Goal: Task Accomplishment & Management: Use online tool/utility

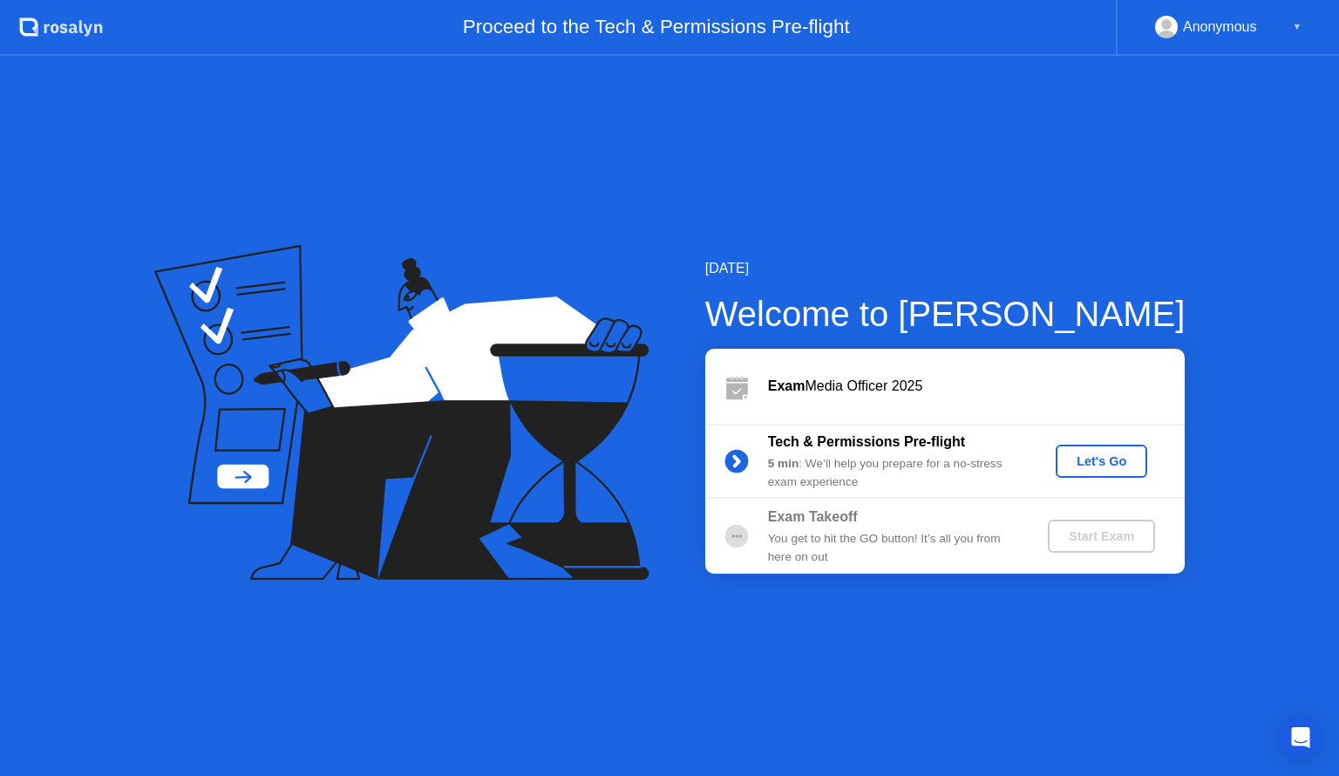
click at [1112, 464] on div "Let's Go" at bounding box center [1102, 461] width 78 height 14
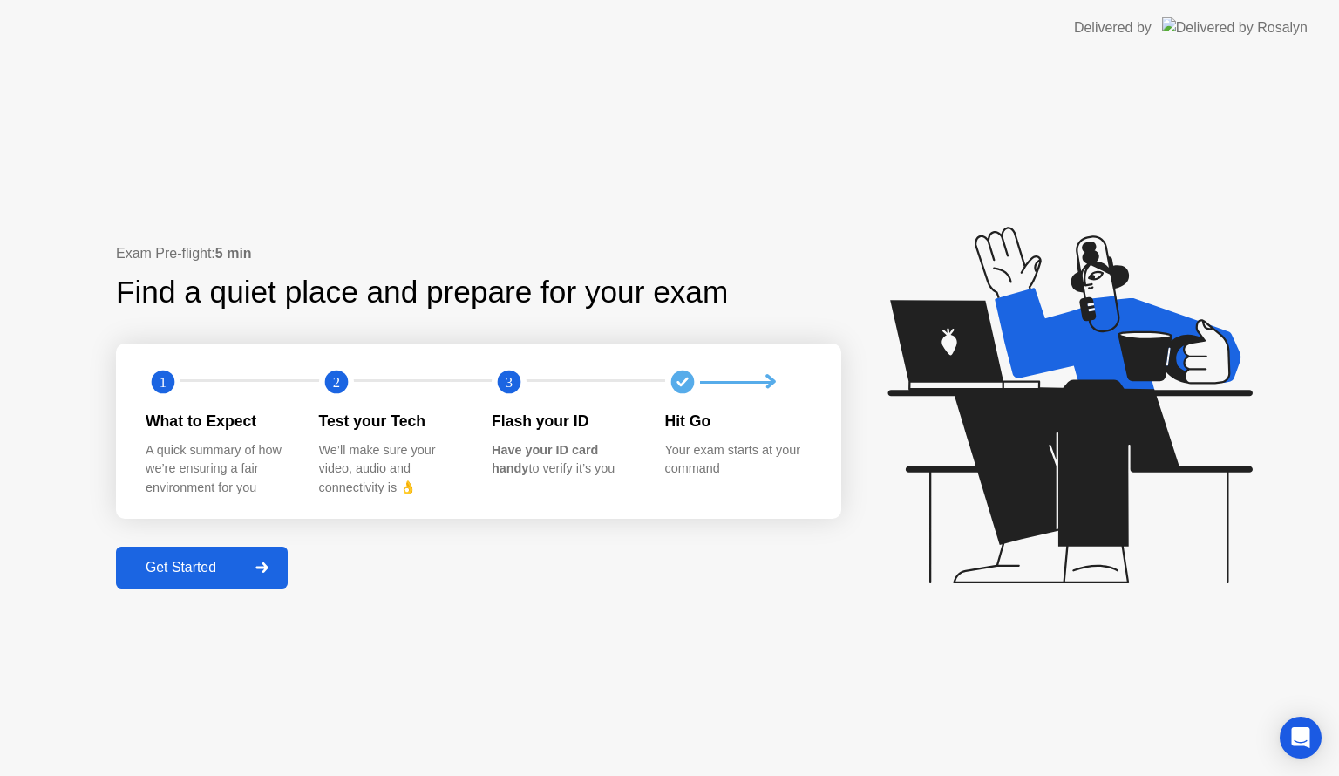
click at [174, 575] on div "Get Started" at bounding box center [180, 568] width 119 height 16
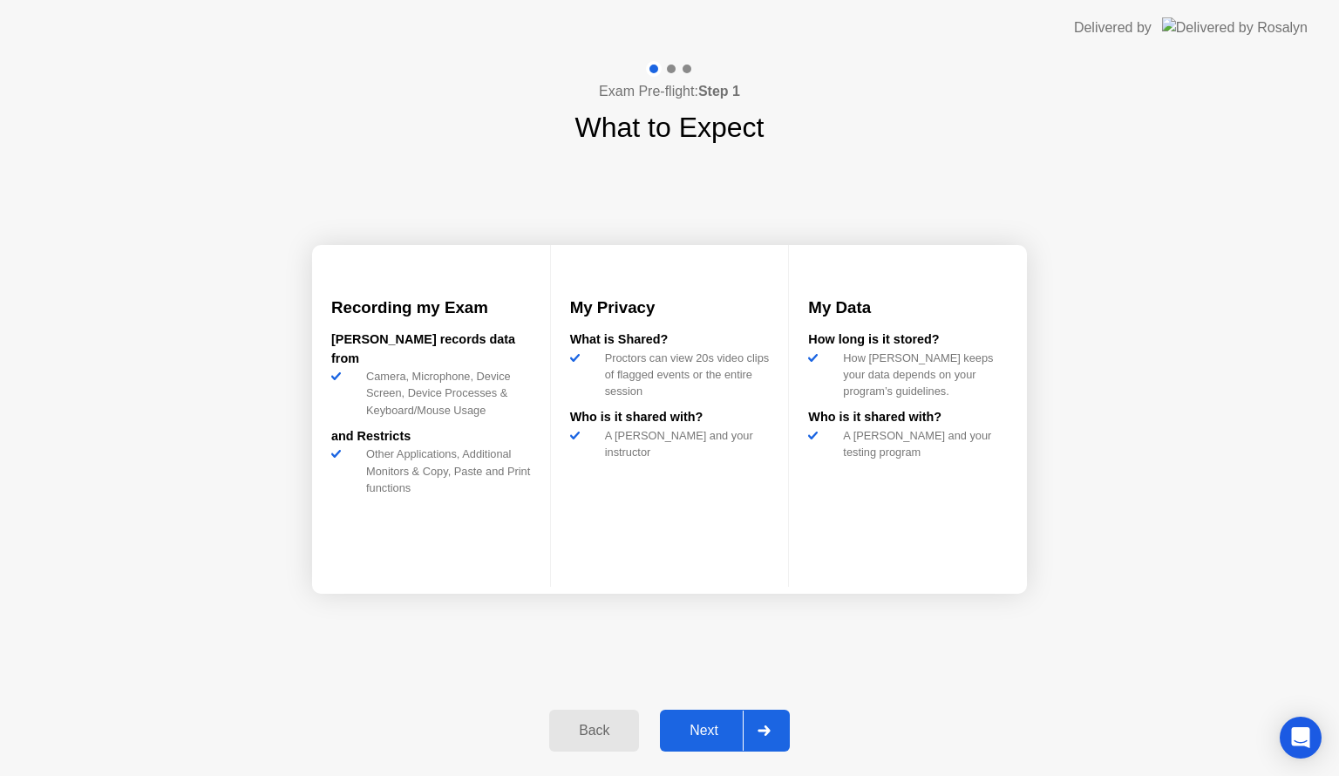
click at [689, 733] on div "Next" at bounding box center [704, 731] width 78 height 16
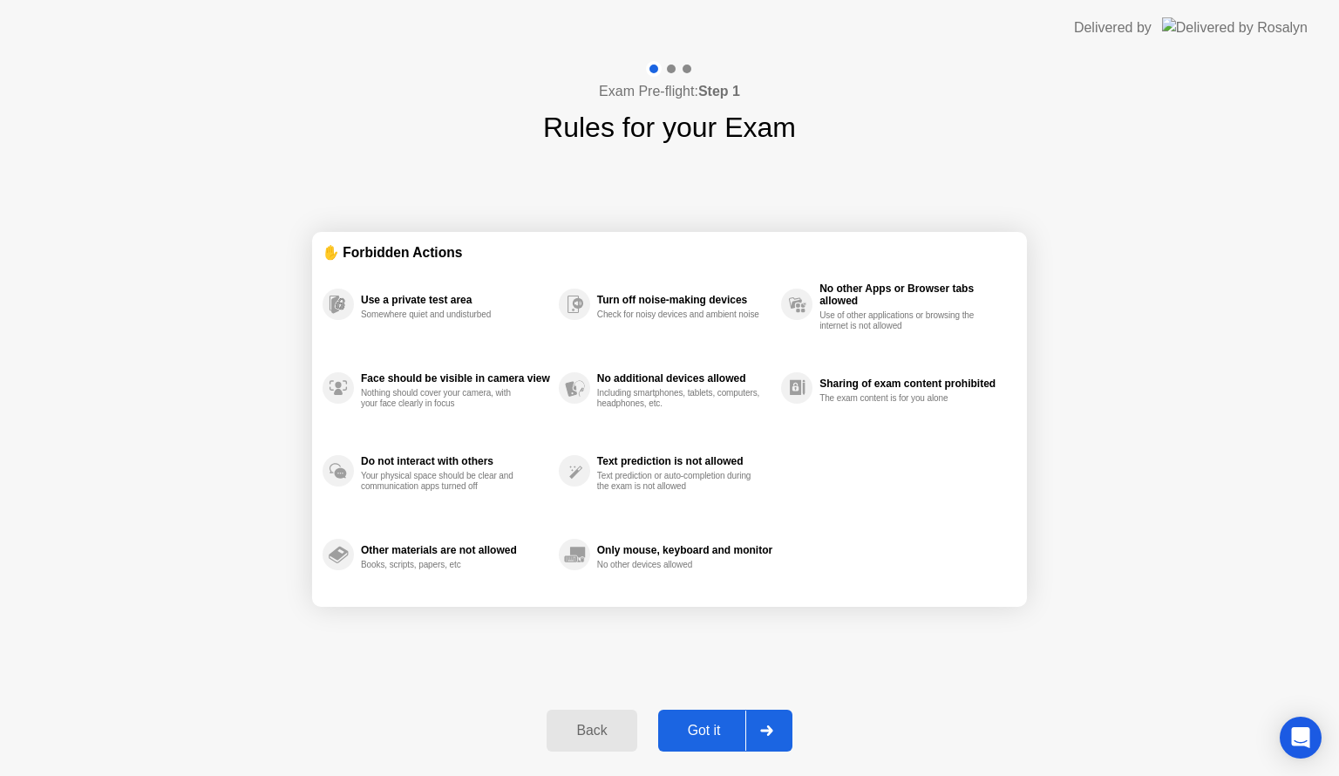
click at [689, 733] on div "Got it" at bounding box center [704, 731] width 82 height 16
select select "**********"
select select "*******"
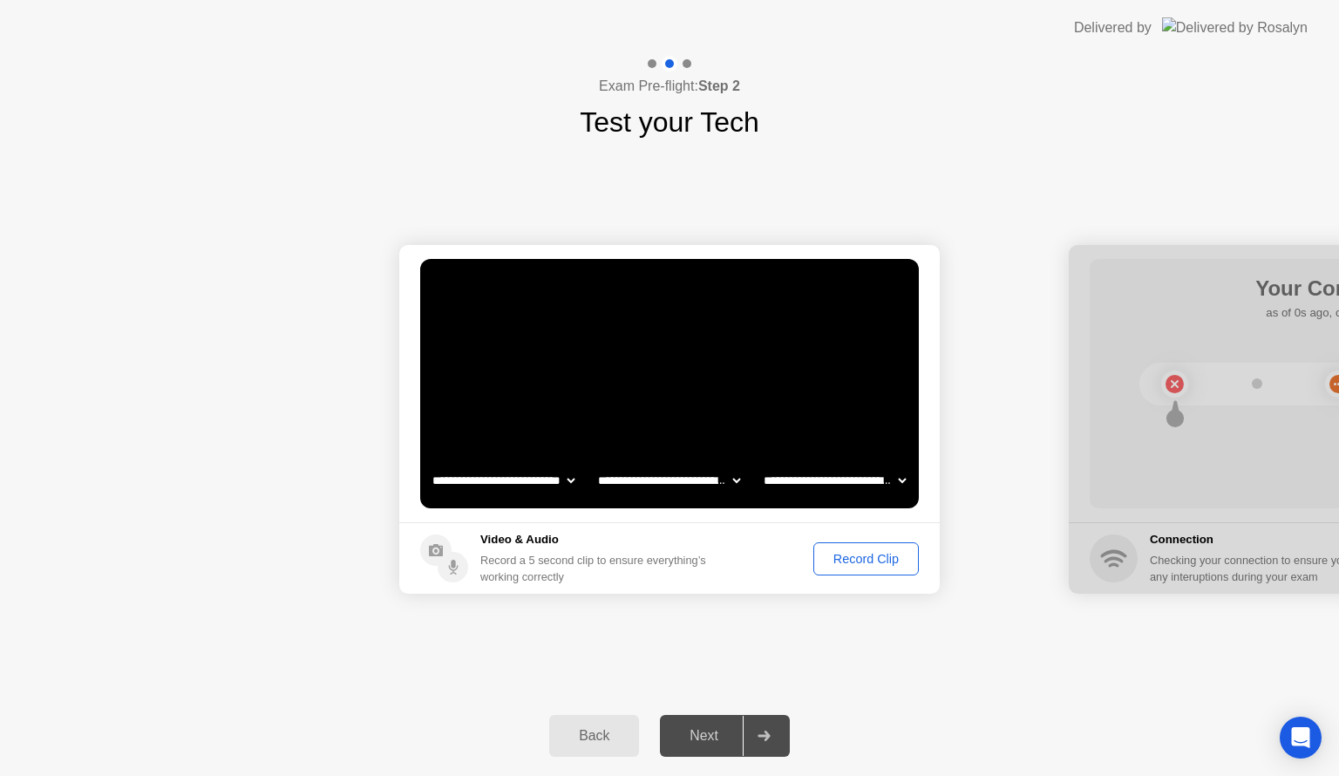
click at [850, 554] on div "Record Clip" at bounding box center [865, 559] width 93 height 14
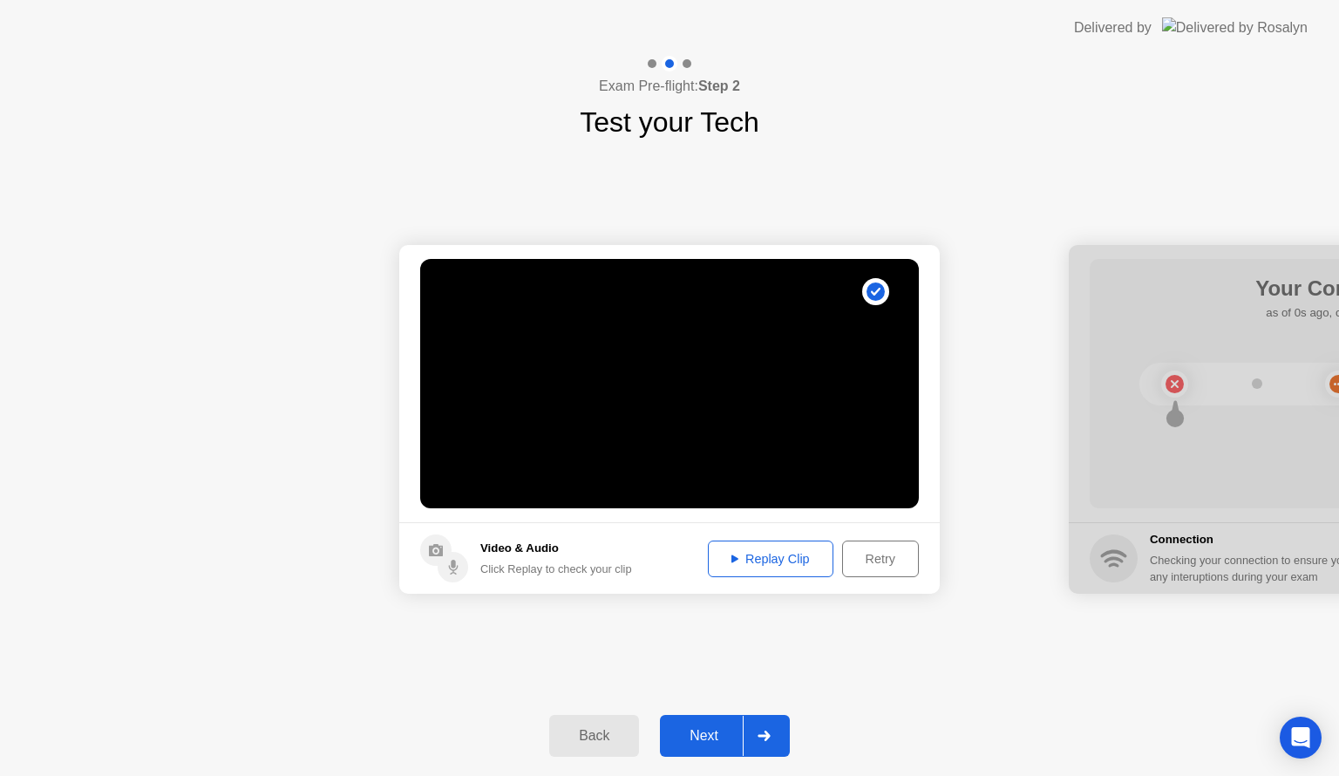
click at [797, 559] on div "Replay Clip" at bounding box center [770, 559] width 113 height 14
click at [725, 558] on div "Replay Clip" at bounding box center [770, 559] width 113 height 14
click at [723, 552] on div "Replay Clip" at bounding box center [770, 559] width 113 height 14
click at [733, 728] on div "Next" at bounding box center [704, 736] width 78 height 16
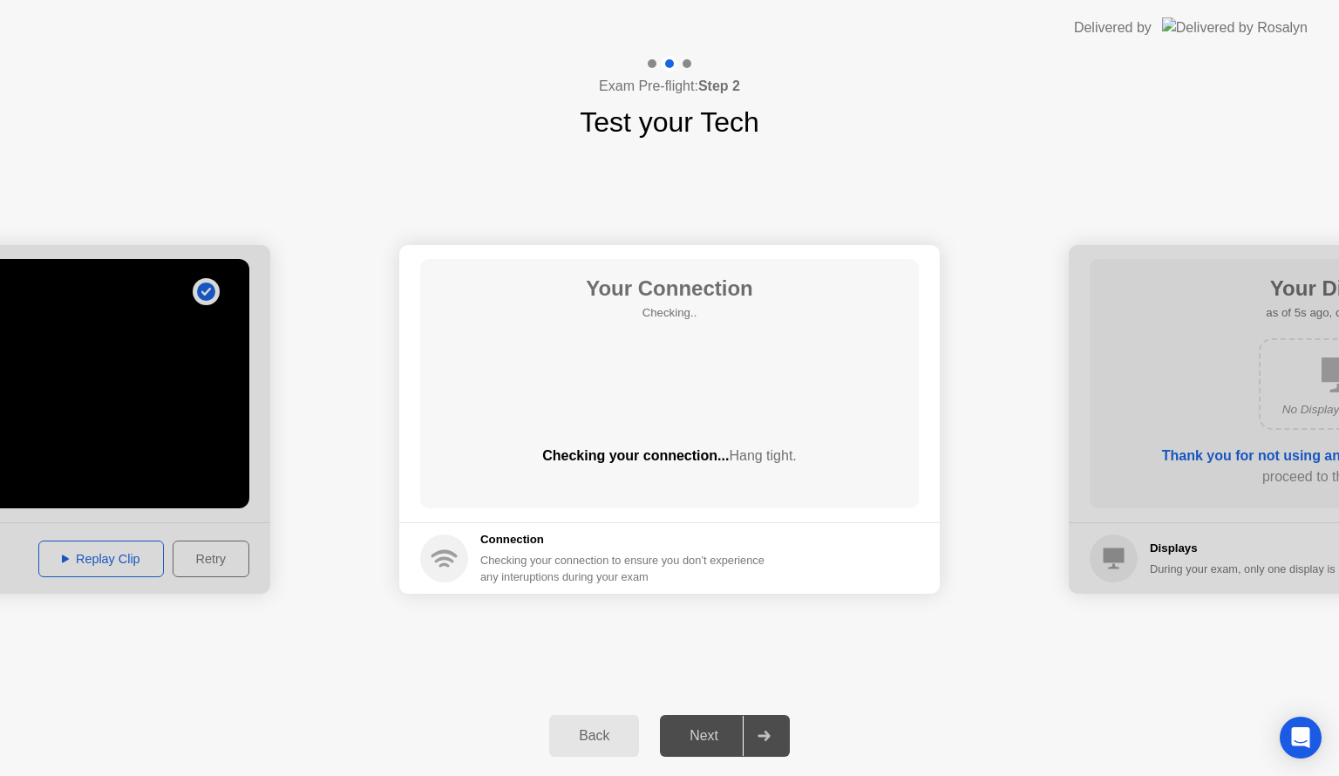
click at [764, 456] on span "Hang tight." at bounding box center [762, 455] width 67 height 15
click at [969, 624] on div "**********" at bounding box center [669, 419] width 1339 height 553
click at [687, 415] on div "Your Connection Checking.. Checking your connection... Hang tight." at bounding box center [669, 383] width 499 height 249
click at [655, 354] on div "Your Connection Checking.. Checking your connection... Hang tight." at bounding box center [669, 383] width 499 height 249
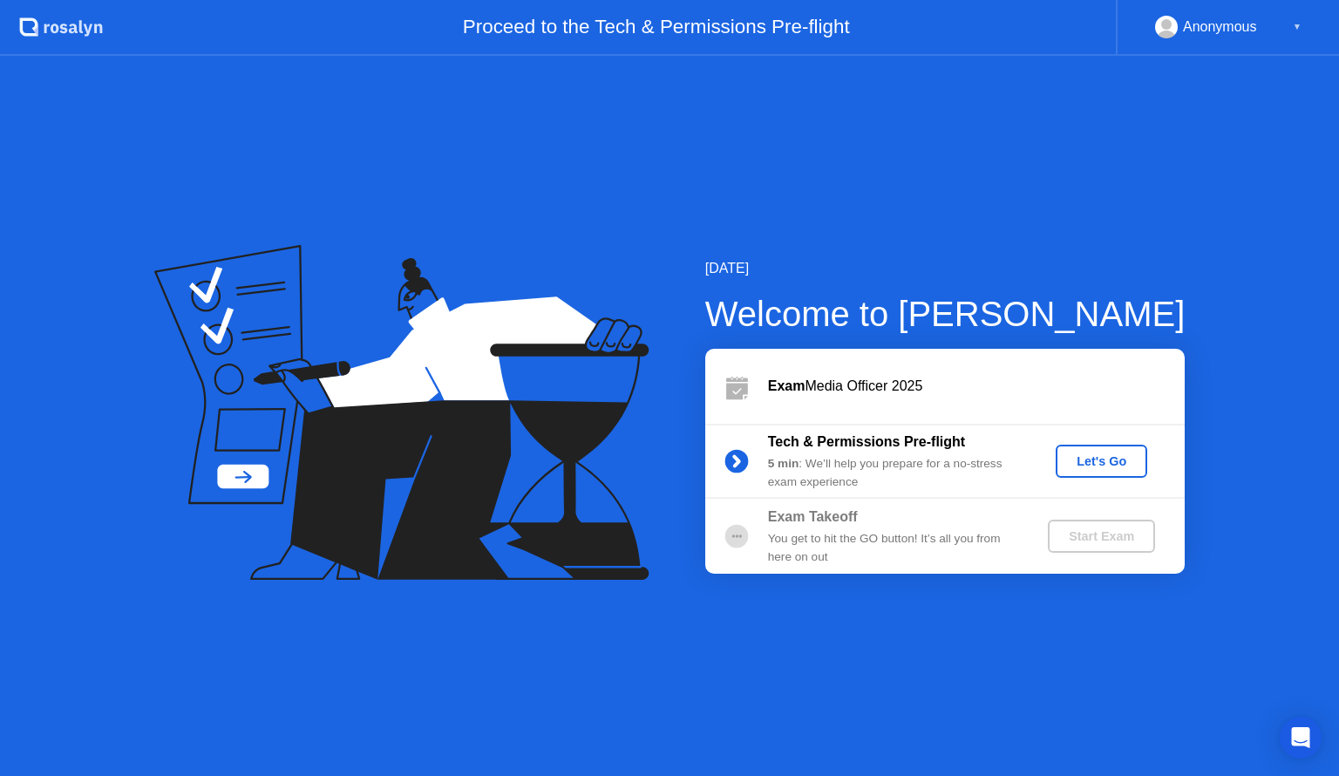
click at [1099, 454] on div "Let's Go" at bounding box center [1102, 461] width 78 height 14
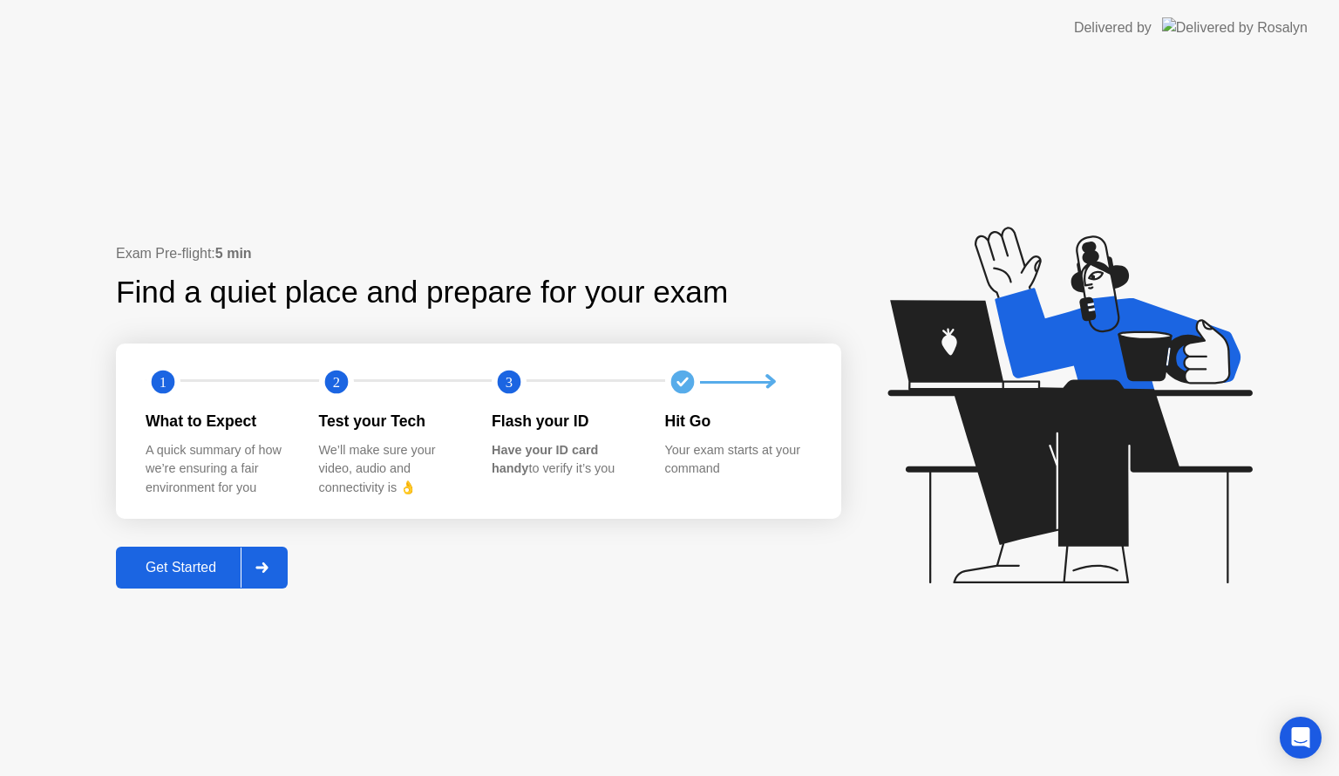
click at [271, 575] on div at bounding box center [262, 567] width 42 height 40
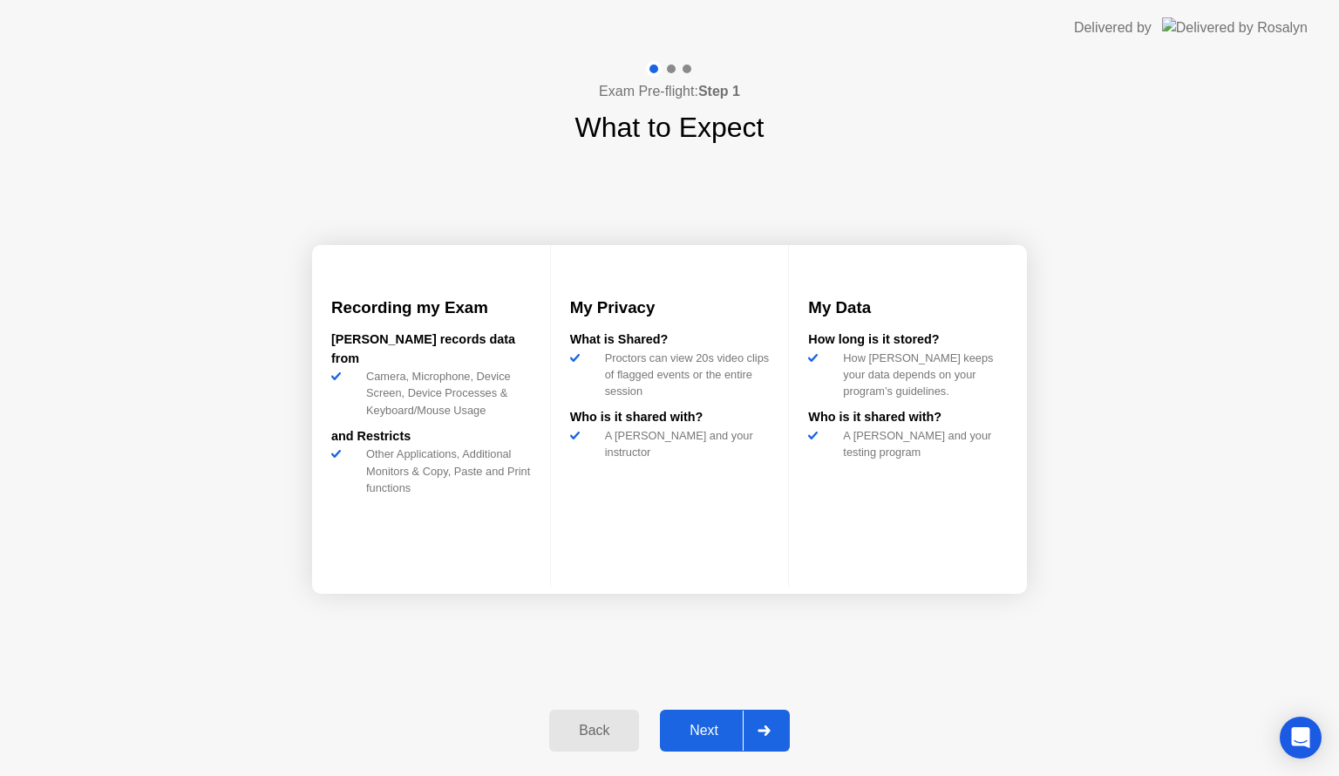
click at [761, 725] on icon at bounding box center [763, 730] width 13 height 10
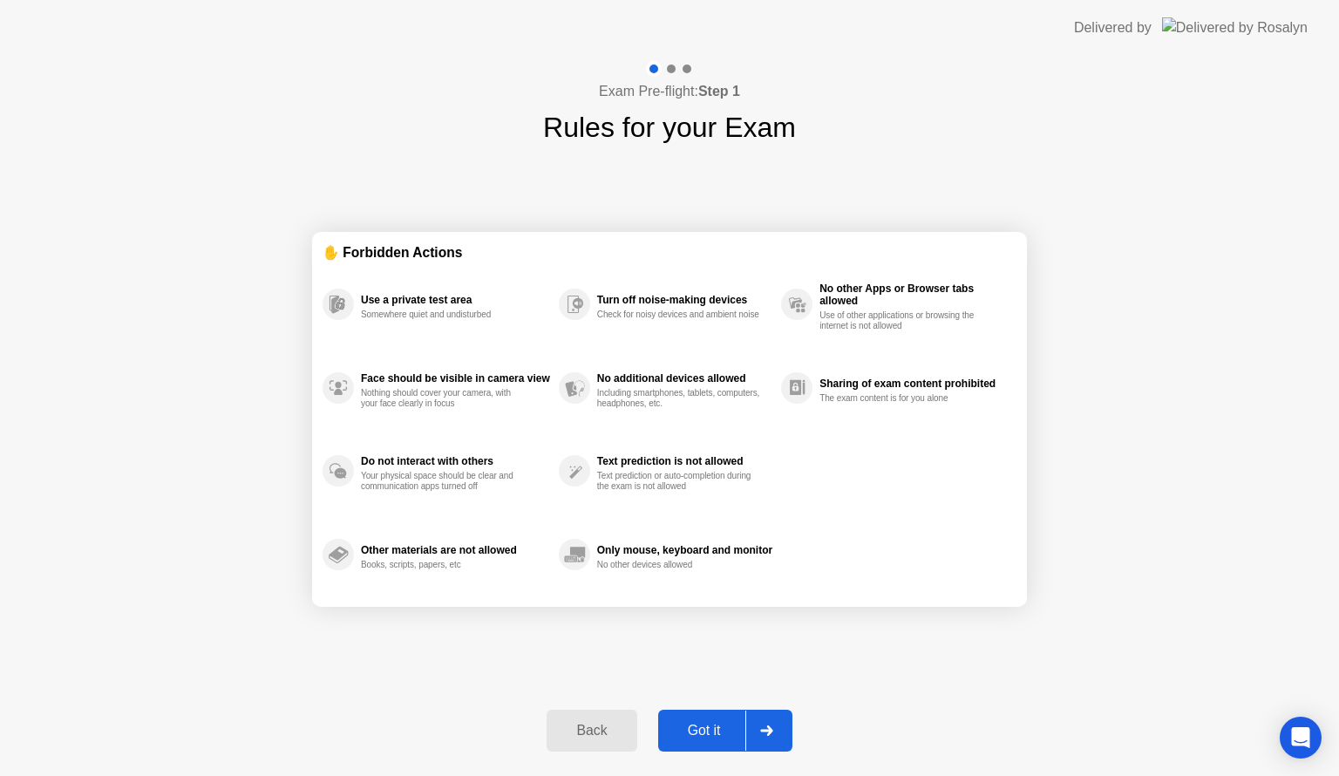
click at [761, 725] on icon at bounding box center [766, 730] width 13 height 10
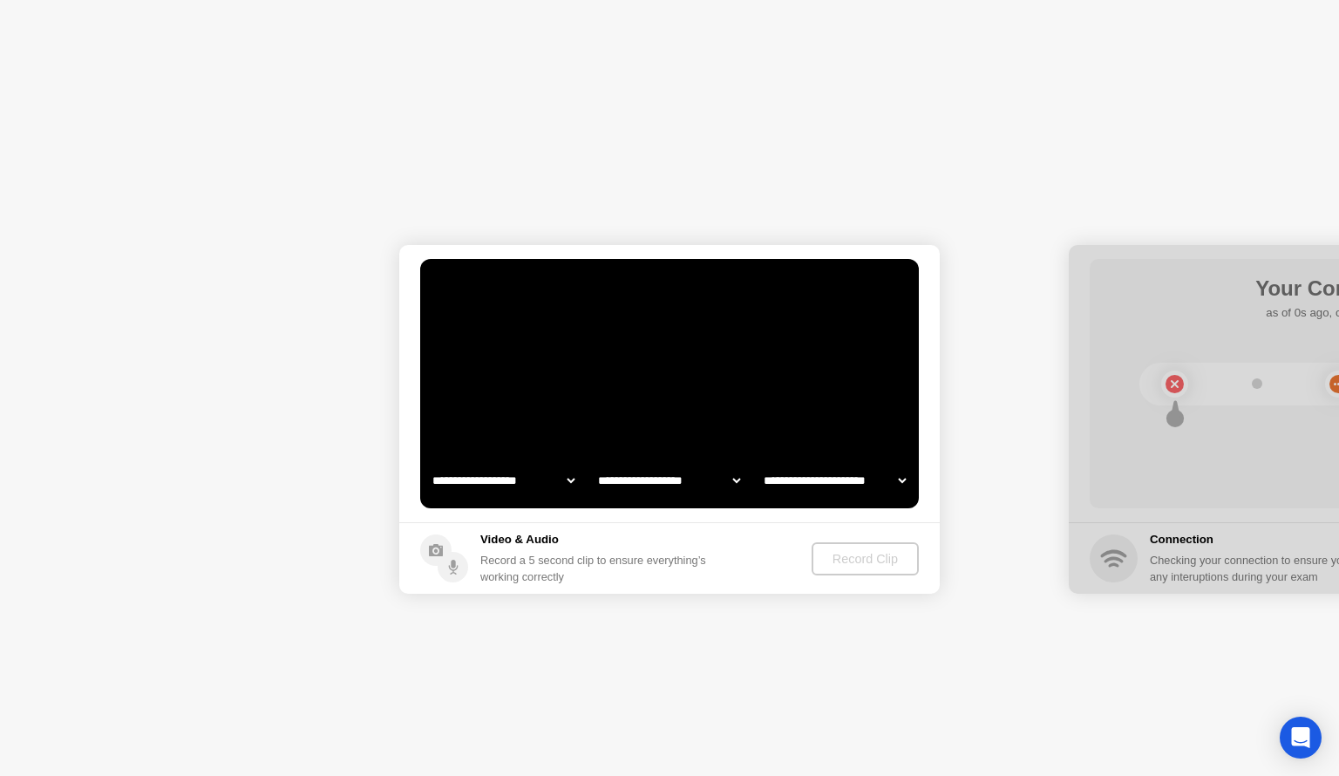
select select "**********"
select select "*******"
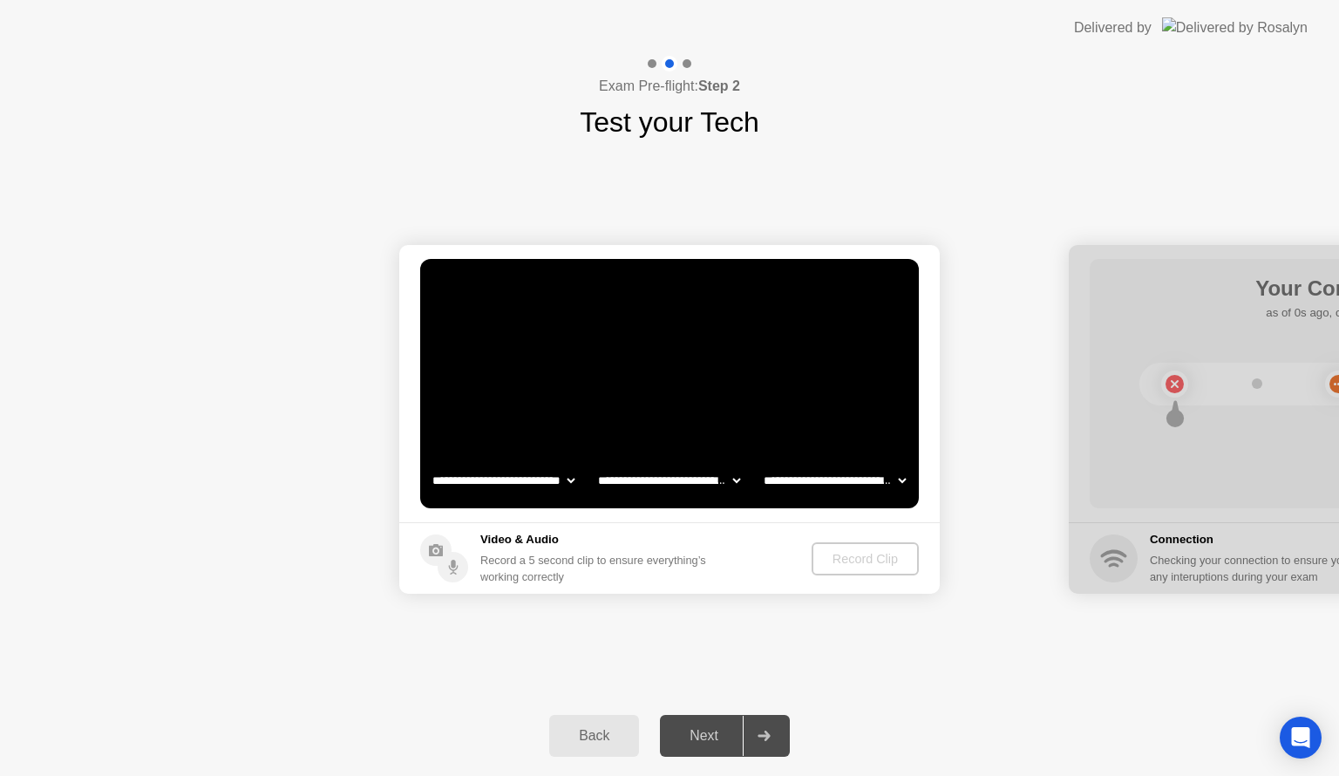
click at [761, 725] on div at bounding box center [764, 736] width 42 height 40
click at [836, 556] on div "Record Clip" at bounding box center [865, 559] width 93 height 14
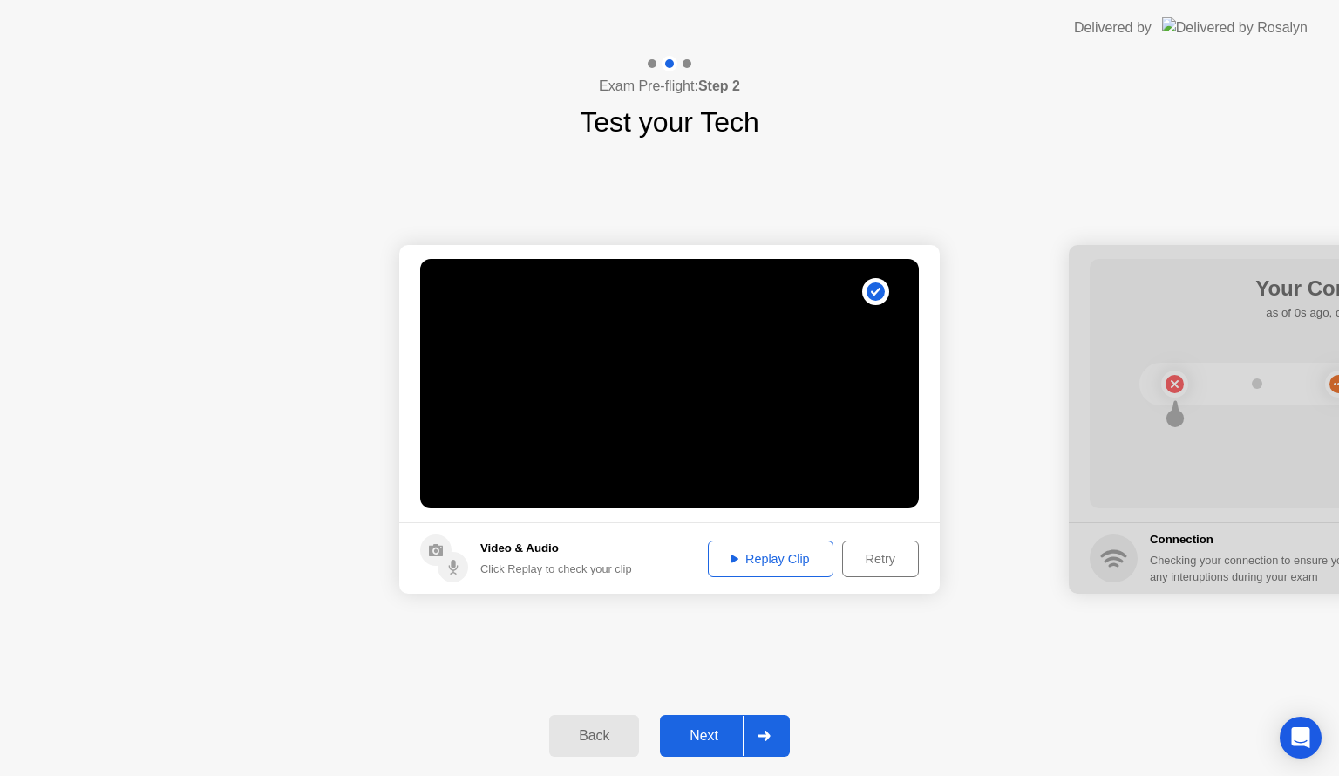
click at [744, 726] on div at bounding box center [764, 736] width 42 height 40
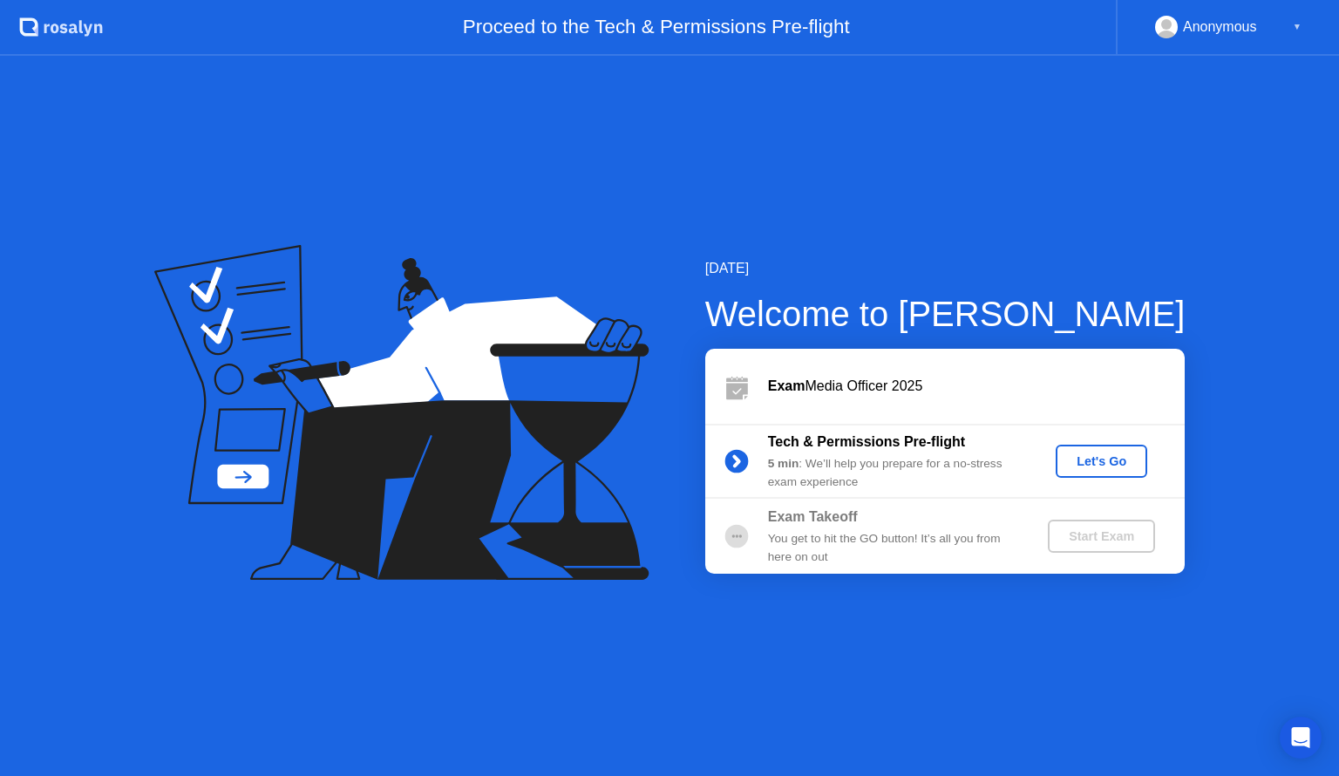
click at [737, 534] on circle at bounding box center [736, 535] width 3 height 3
click at [743, 457] on circle at bounding box center [736, 462] width 24 height 24
click at [1095, 457] on div "Let's Go" at bounding box center [1102, 461] width 78 height 14
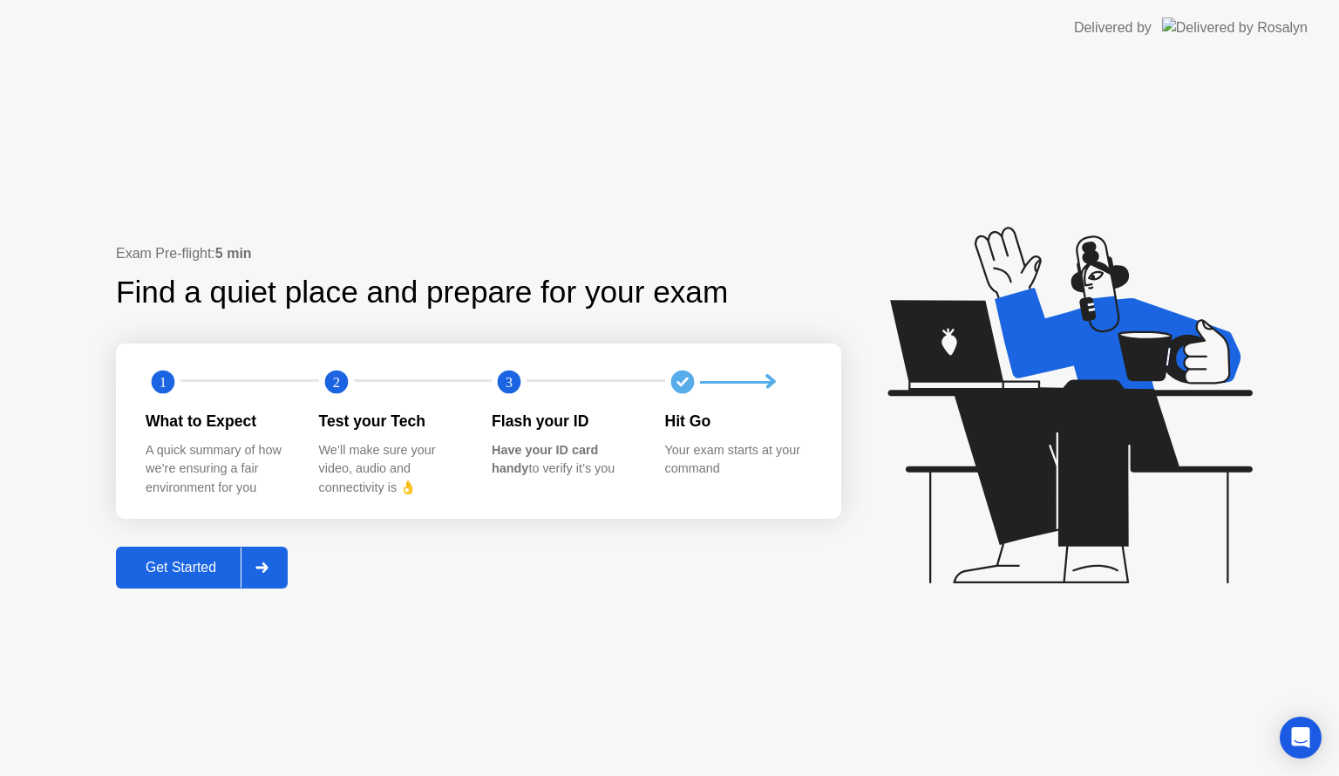
click at [214, 575] on div "Get Started" at bounding box center [180, 568] width 119 height 16
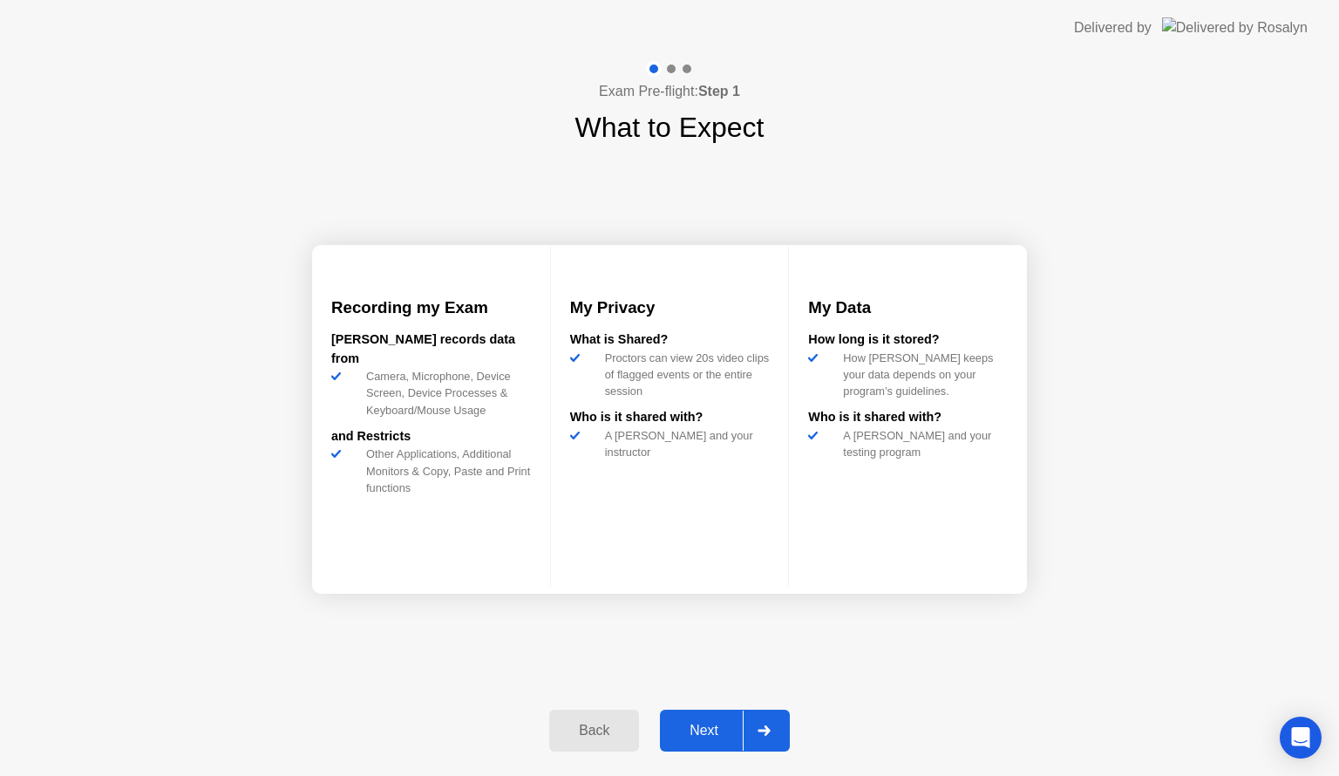
click at [732, 732] on div "Next" at bounding box center [704, 731] width 78 height 16
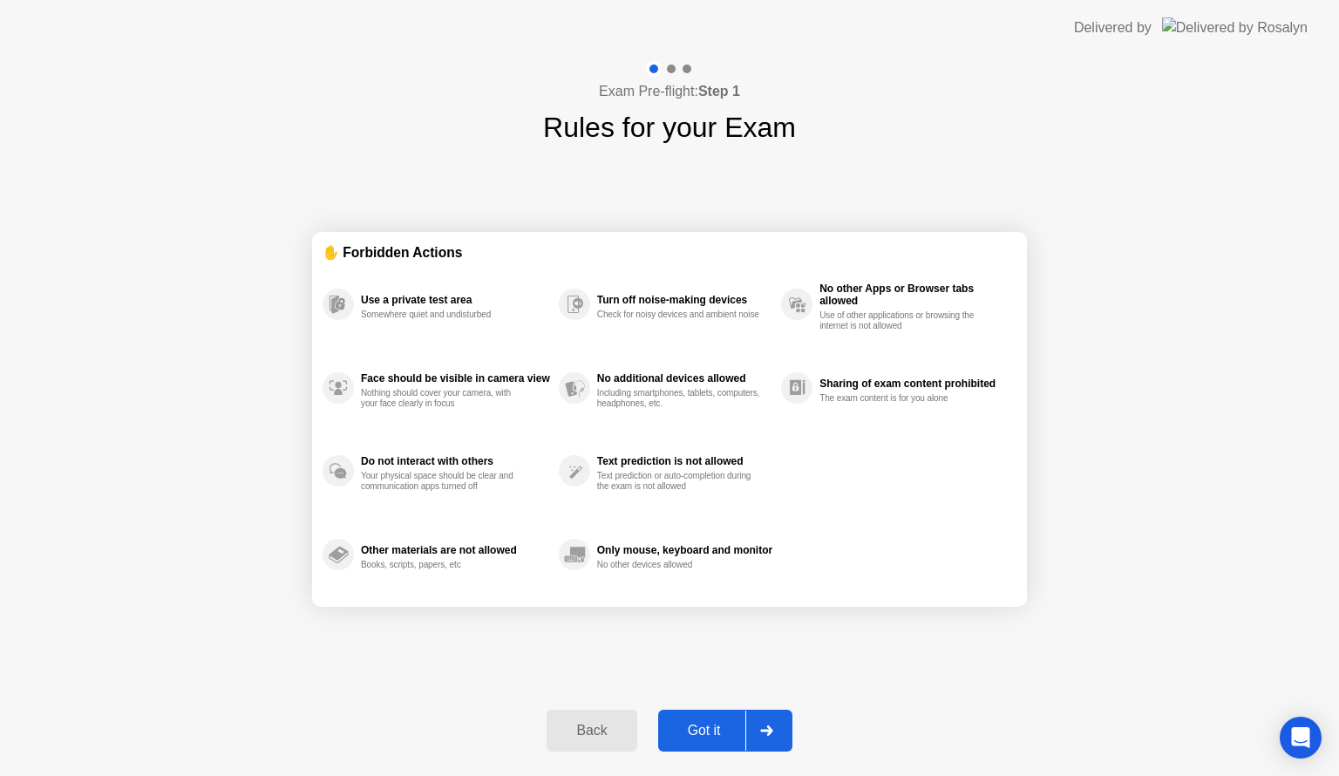
click at [732, 730] on div "Got it" at bounding box center [704, 731] width 82 height 16
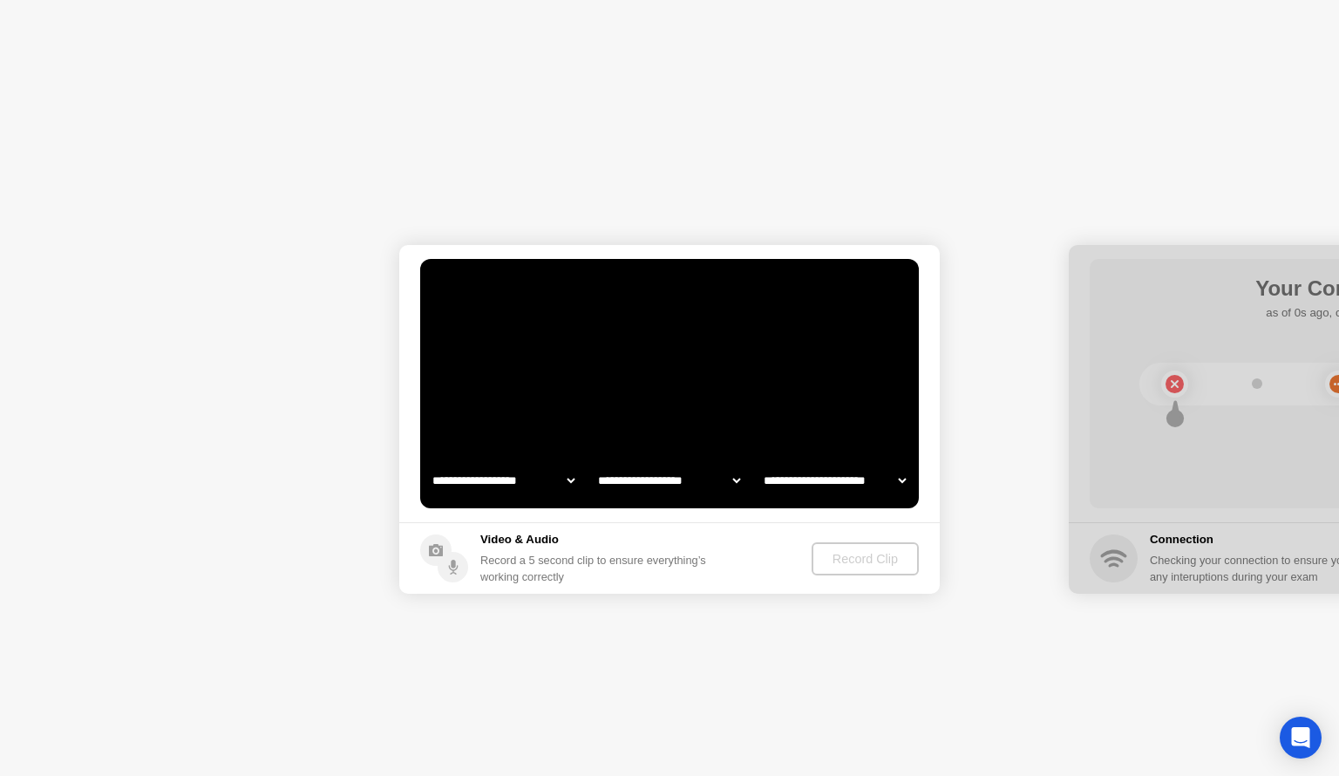
select select "**********"
select select "*******"
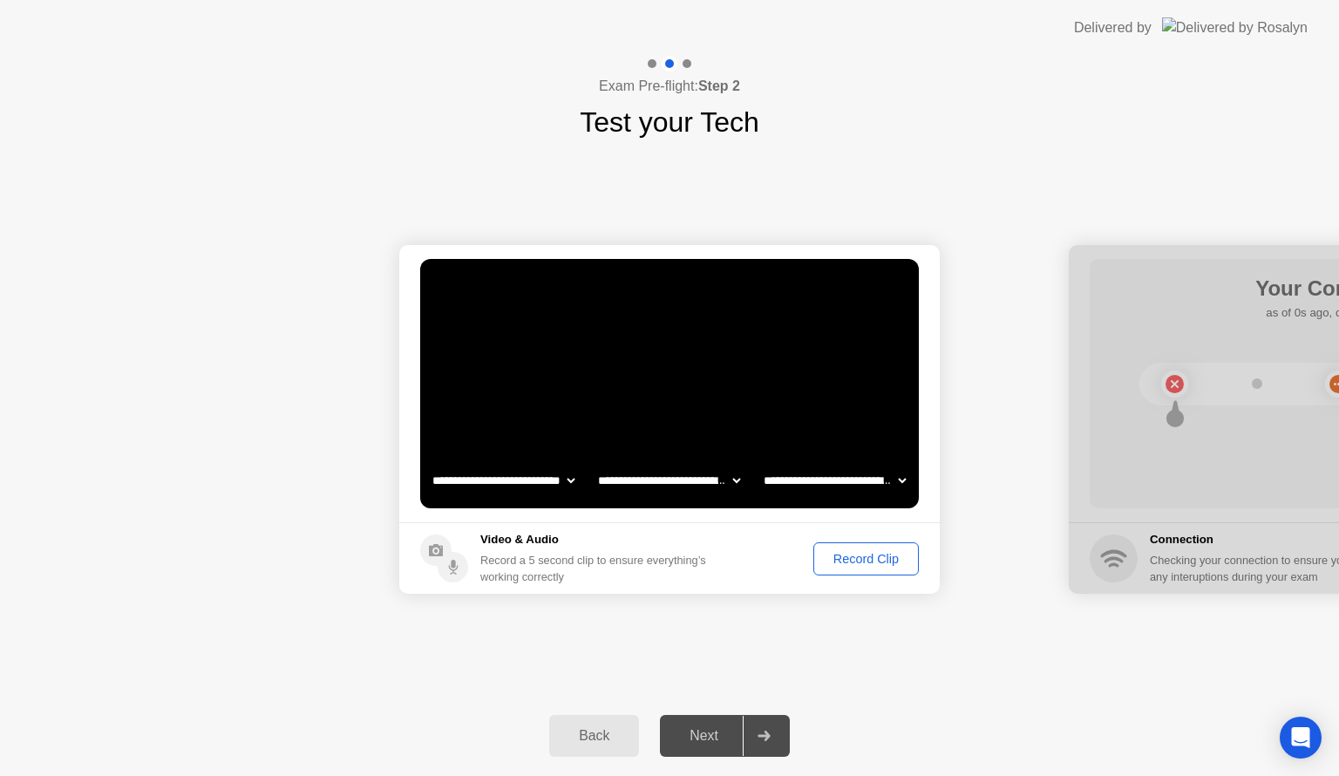
click at [885, 558] on div "Record Clip" at bounding box center [865, 559] width 93 height 14
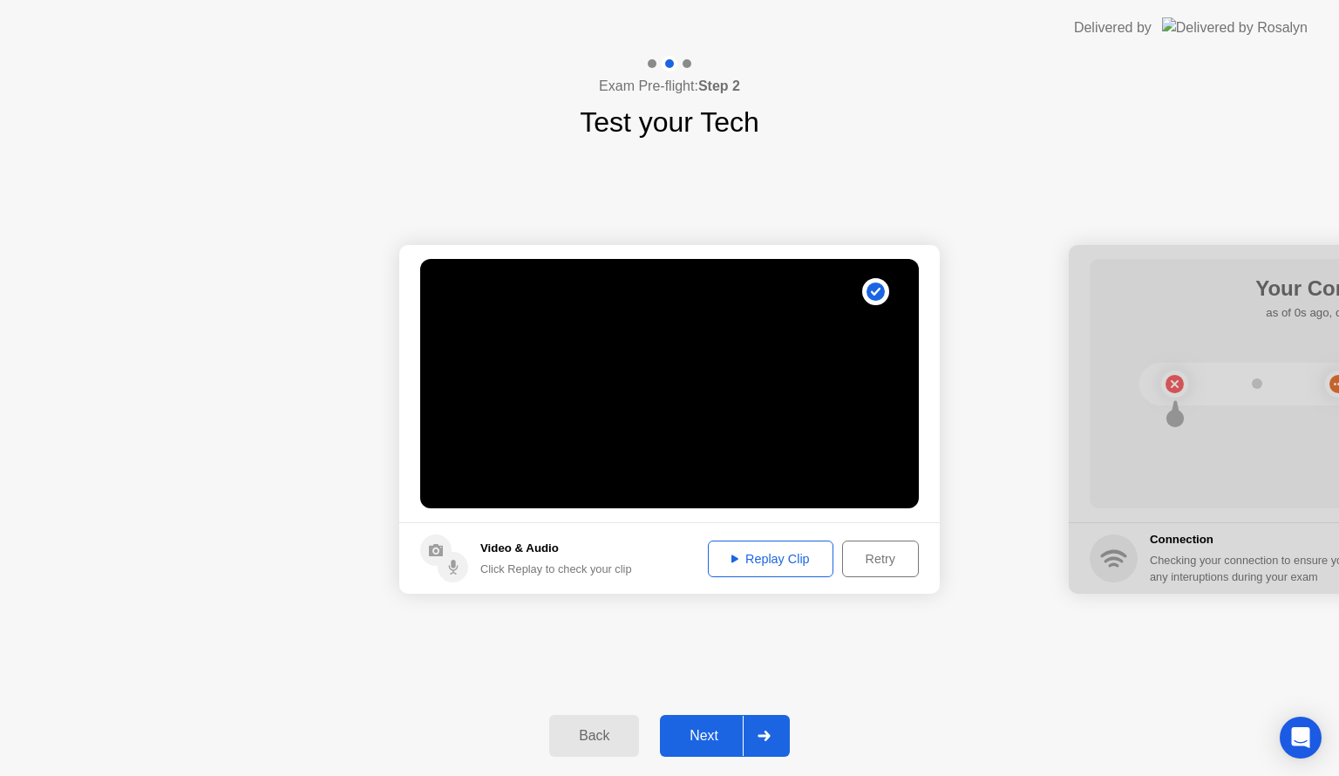
click at [738, 728] on div "Next" at bounding box center [704, 736] width 78 height 16
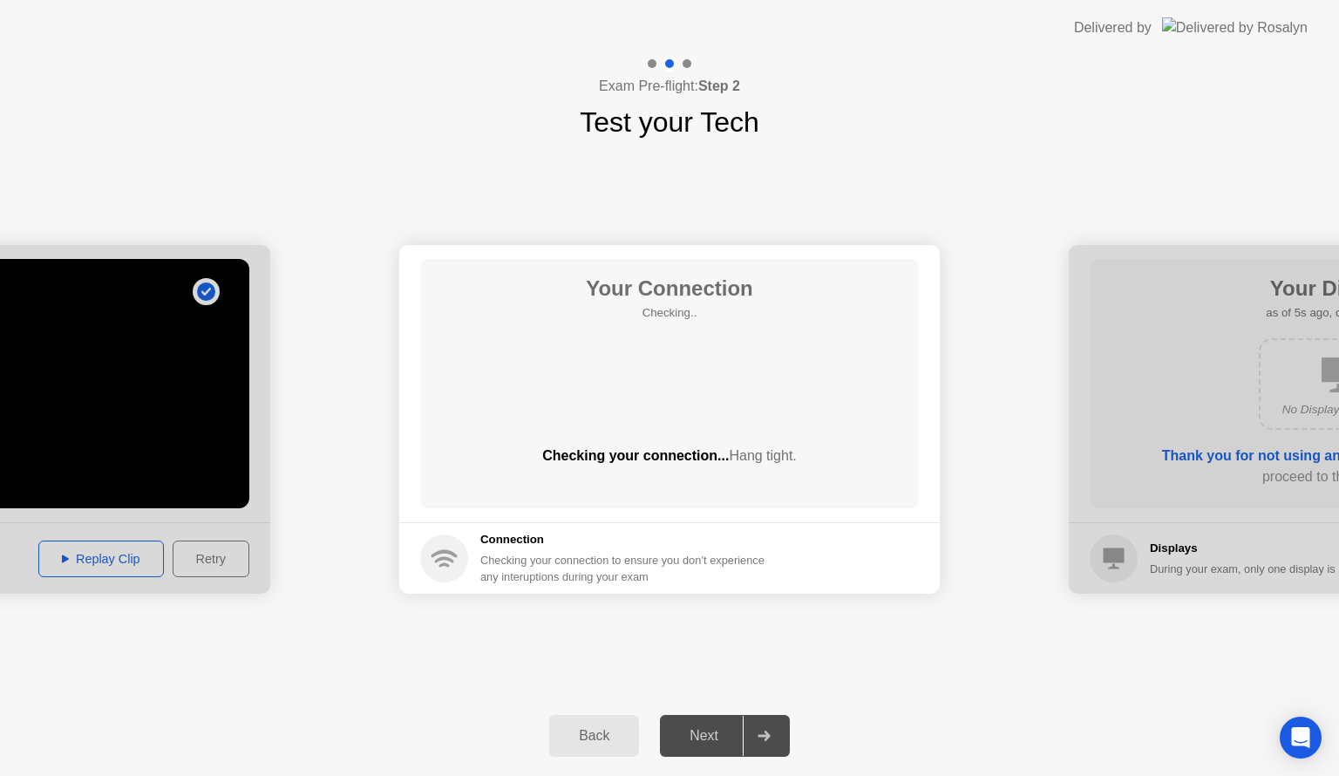
click at [1253, 436] on div at bounding box center [1339, 419] width 540 height 349
click at [1158, 554] on div at bounding box center [1339, 419] width 540 height 349
click at [687, 738] on div "Next" at bounding box center [704, 736] width 78 height 16
click at [679, 390] on div "Your Connection Checking.. Checking your connection... Hang tight." at bounding box center [669, 383] width 499 height 249
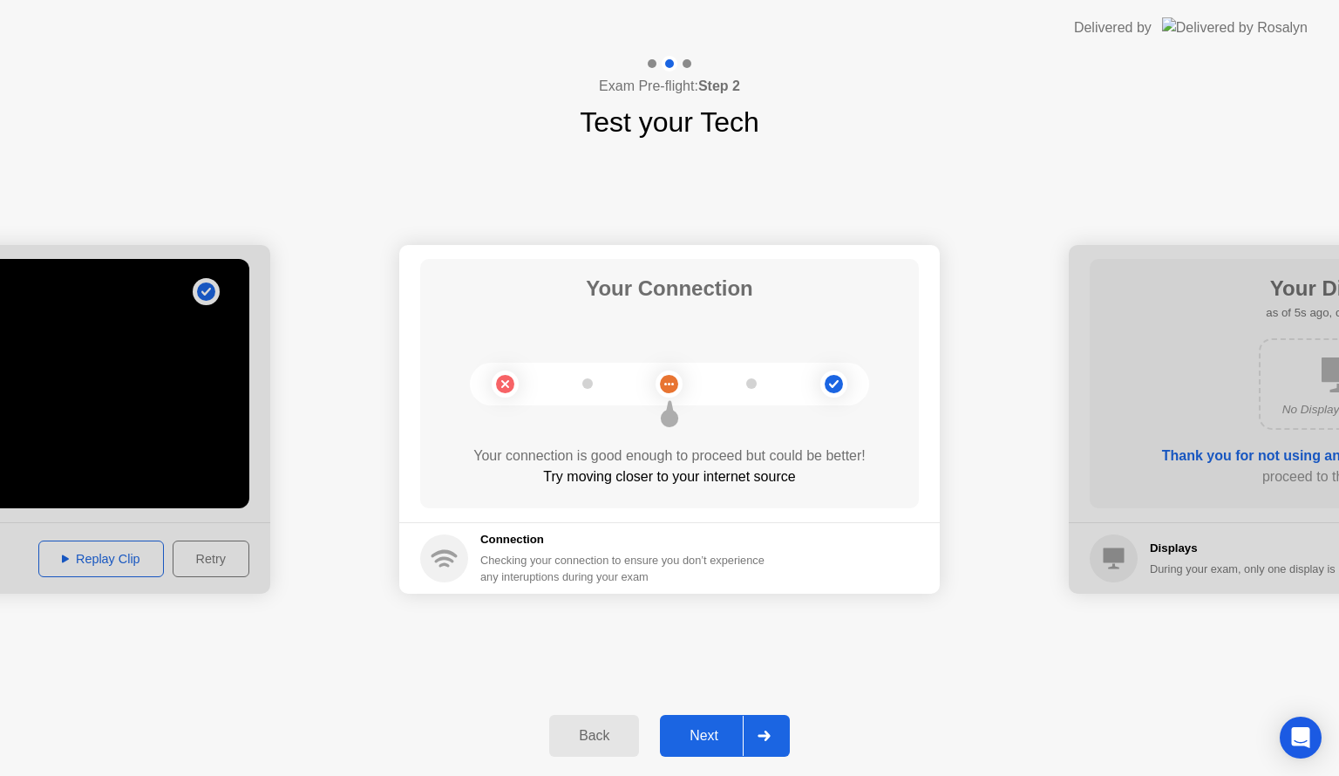
click at [720, 746] on button "Next" at bounding box center [725, 736] width 130 height 42
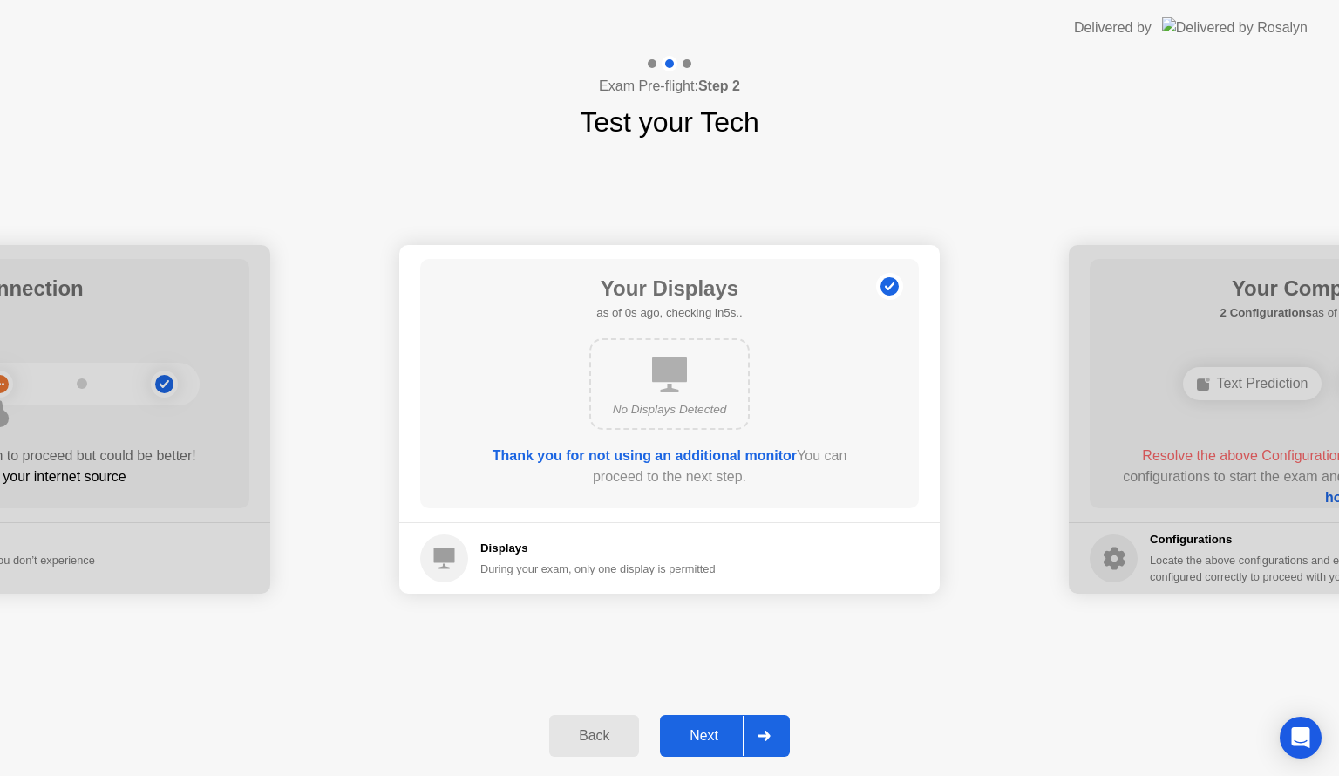
click at [722, 740] on div "Next" at bounding box center [704, 736] width 78 height 16
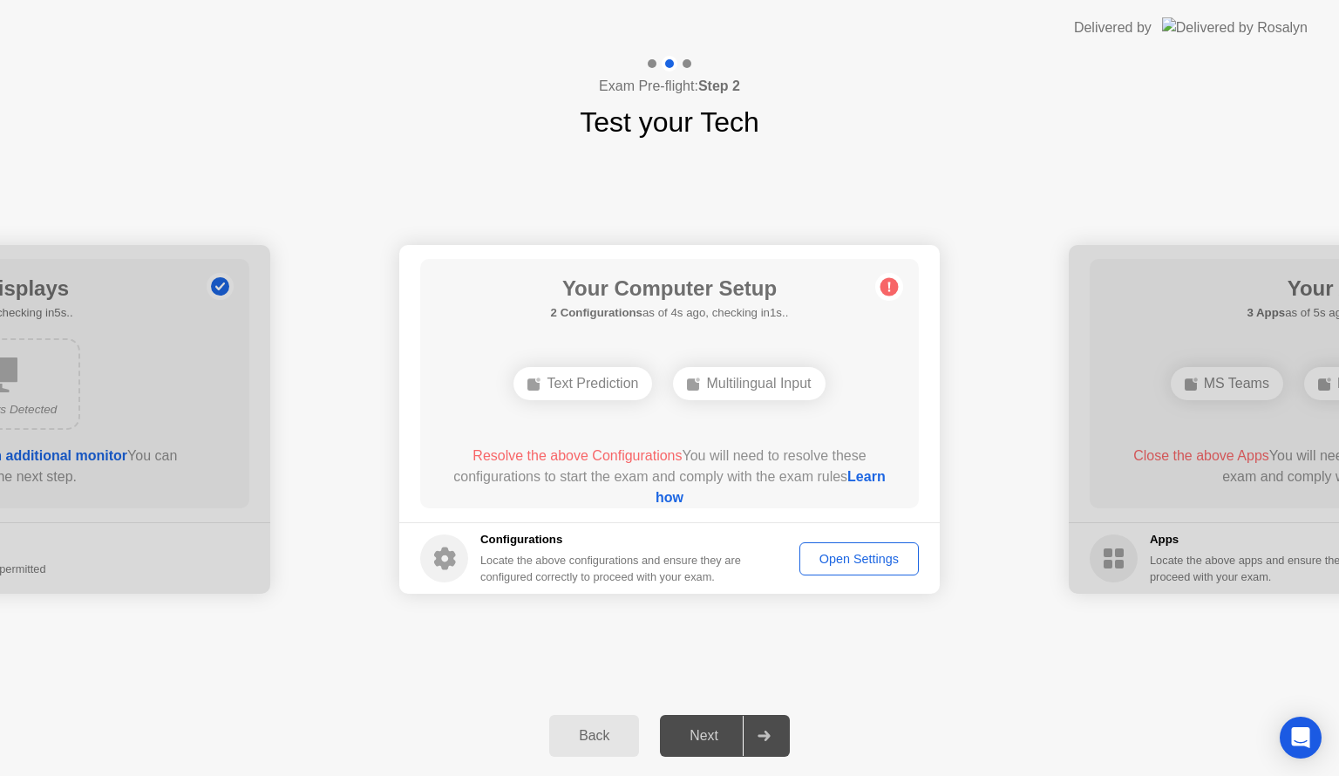
click at [840, 563] on div "Open Settings" at bounding box center [858, 559] width 107 height 14
click at [1070, 187] on div "**********" at bounding box center [669, 419] width 1339 height 553
click at [846, 560] on div "Open Settings" at bounding box center [858, 559] width 107 height 14
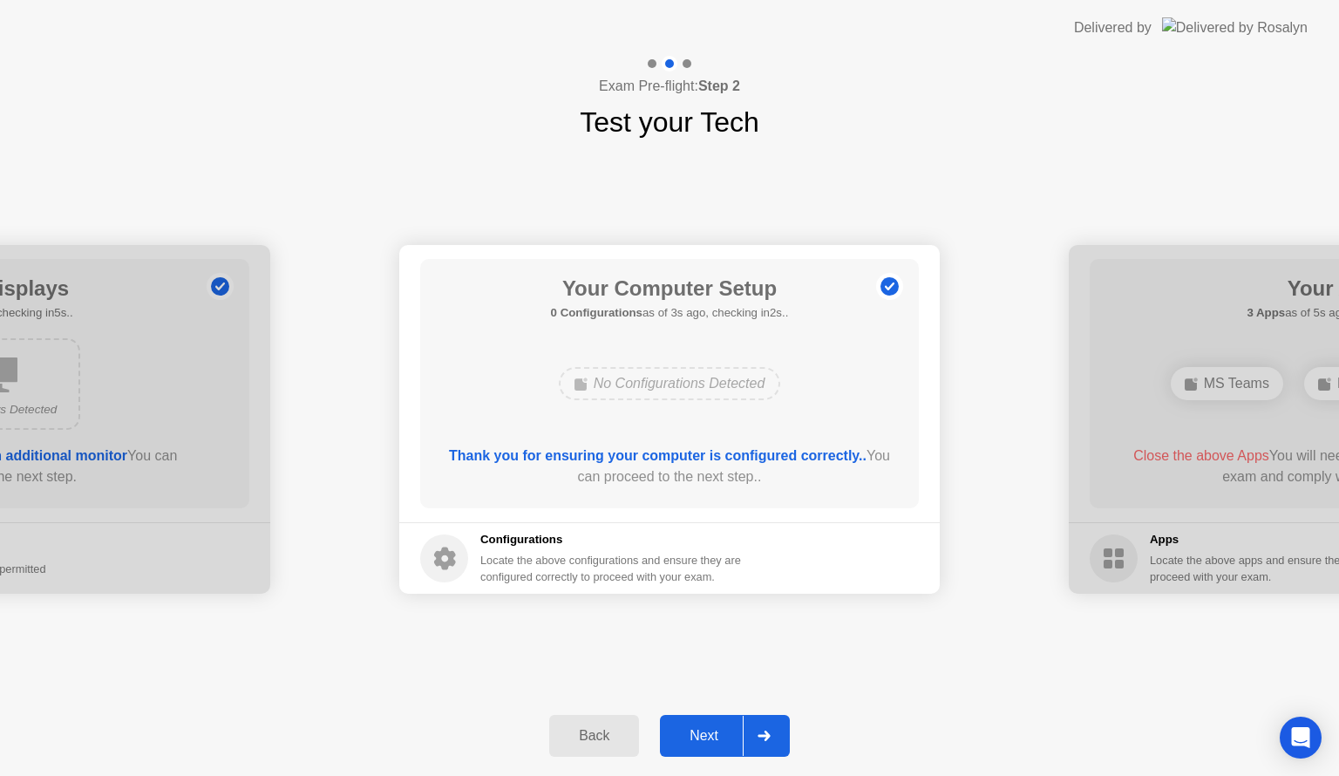
click at [1113, 652] on div "**********" at bounding box center [669, 419] width 1339 height 553
click at [736, 733] on div "Next" at bounding box center [704, 736] width 78 height 16
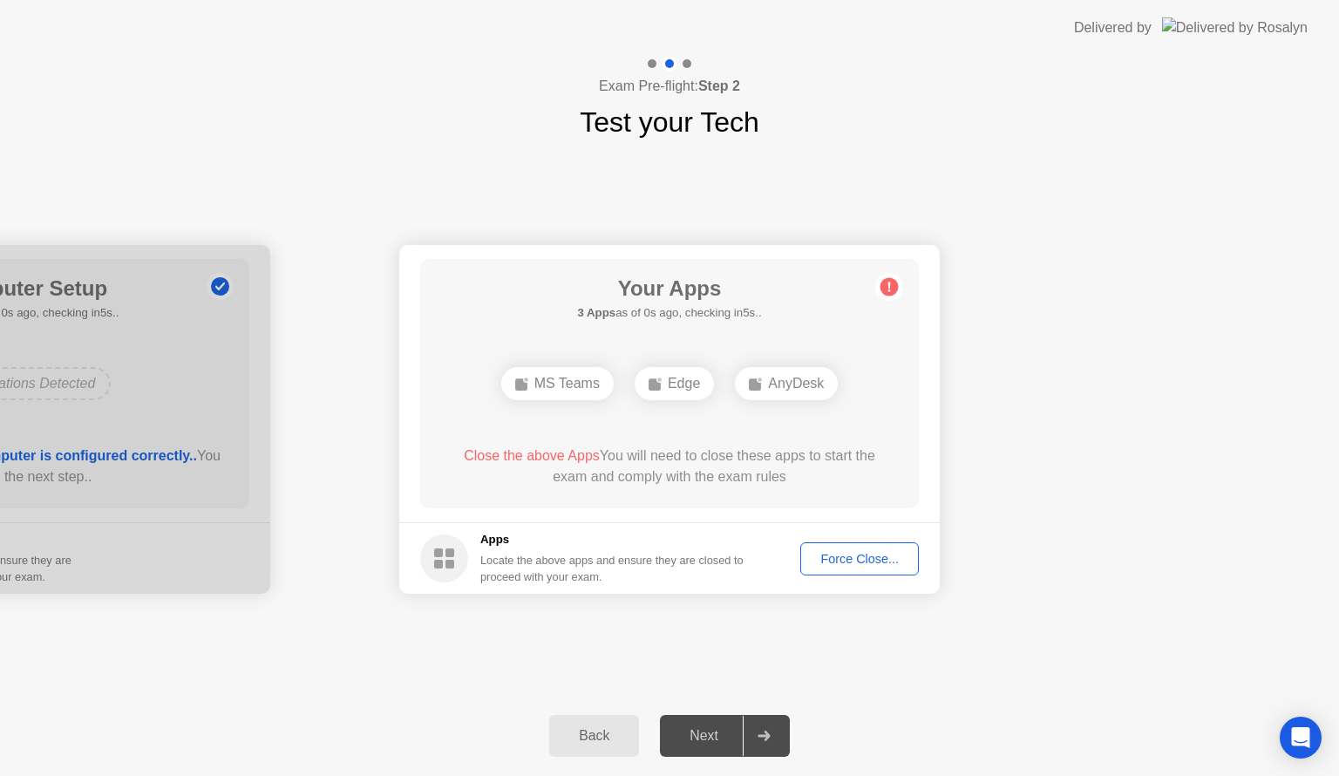
click at [860, 569] on button "Force Close..." at bounding box center [859, 558] width 119 height 33
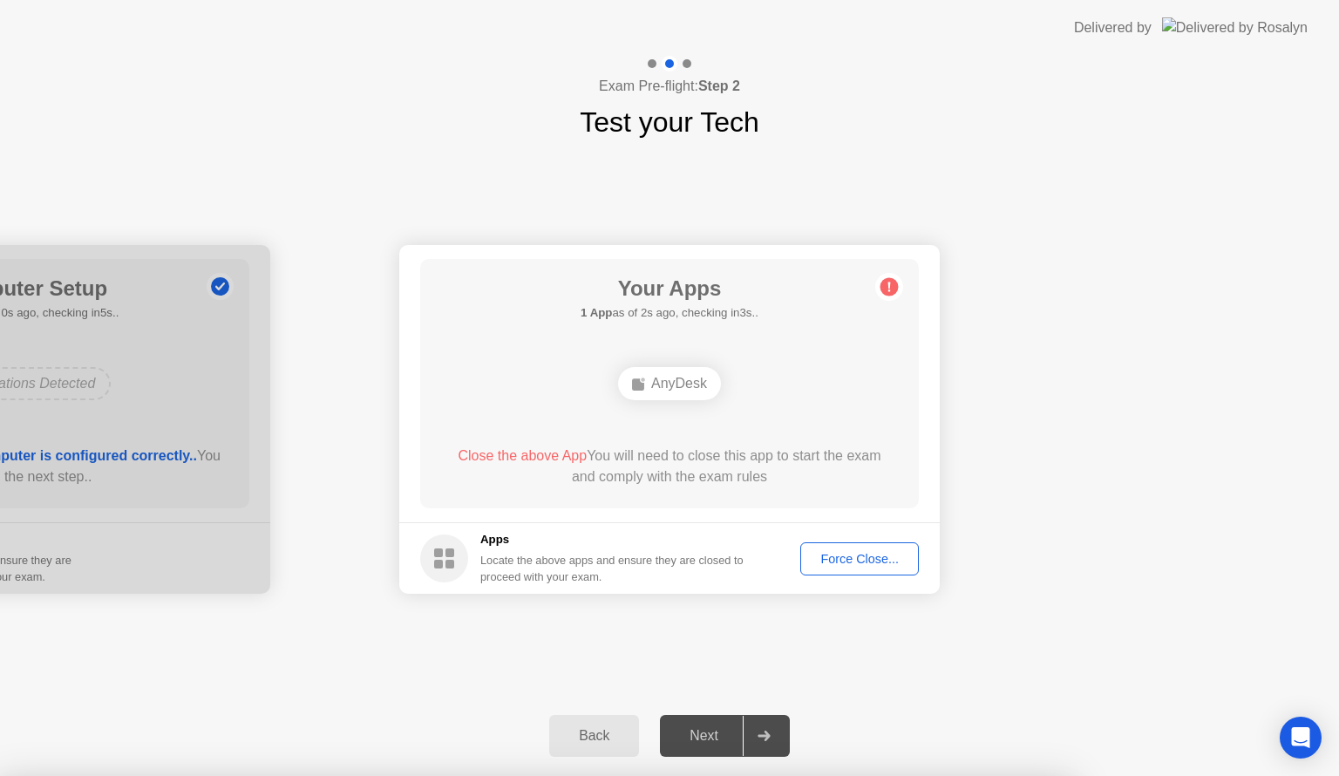
click at [824, 560] on div "Force Close..." at bounding box center [859, 559] width 106 height 14
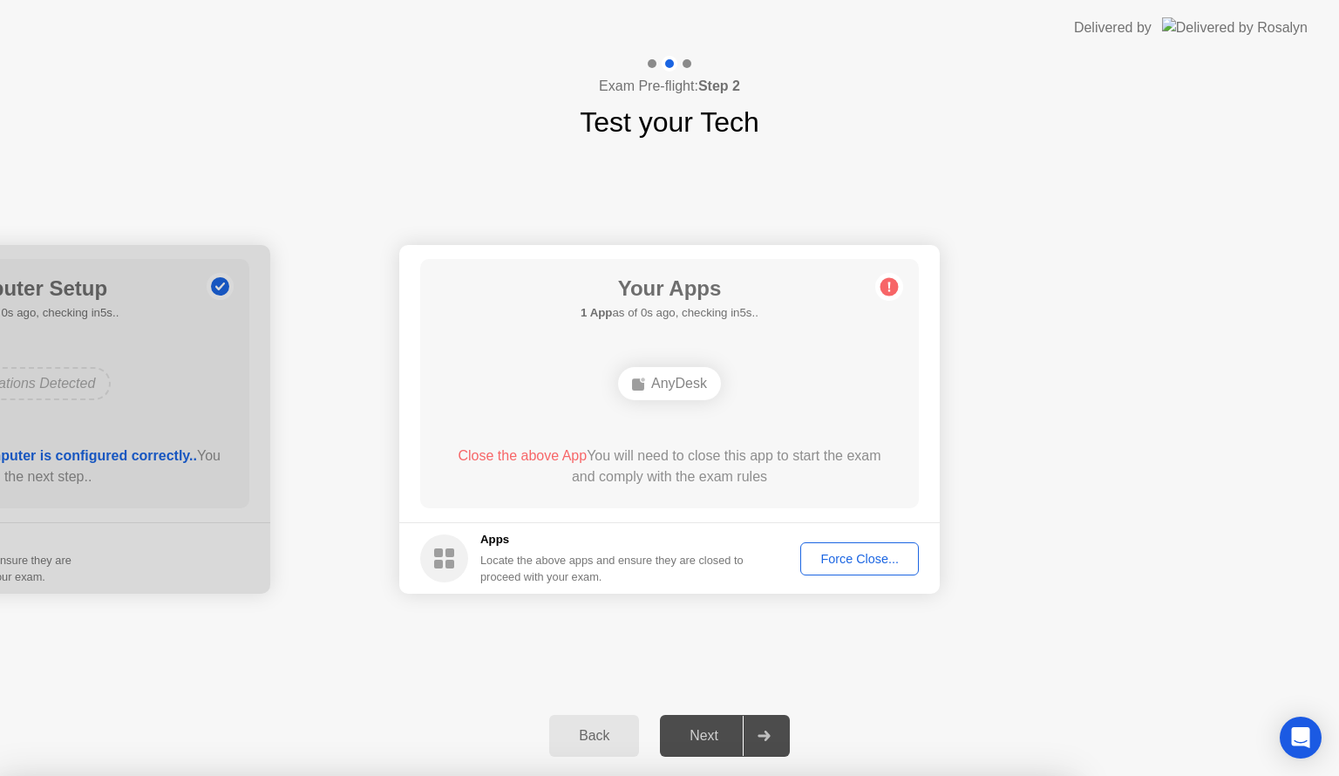
click at [838, 560] on div "Force Close..." at bounding box center [859, 559] width 106 height 14
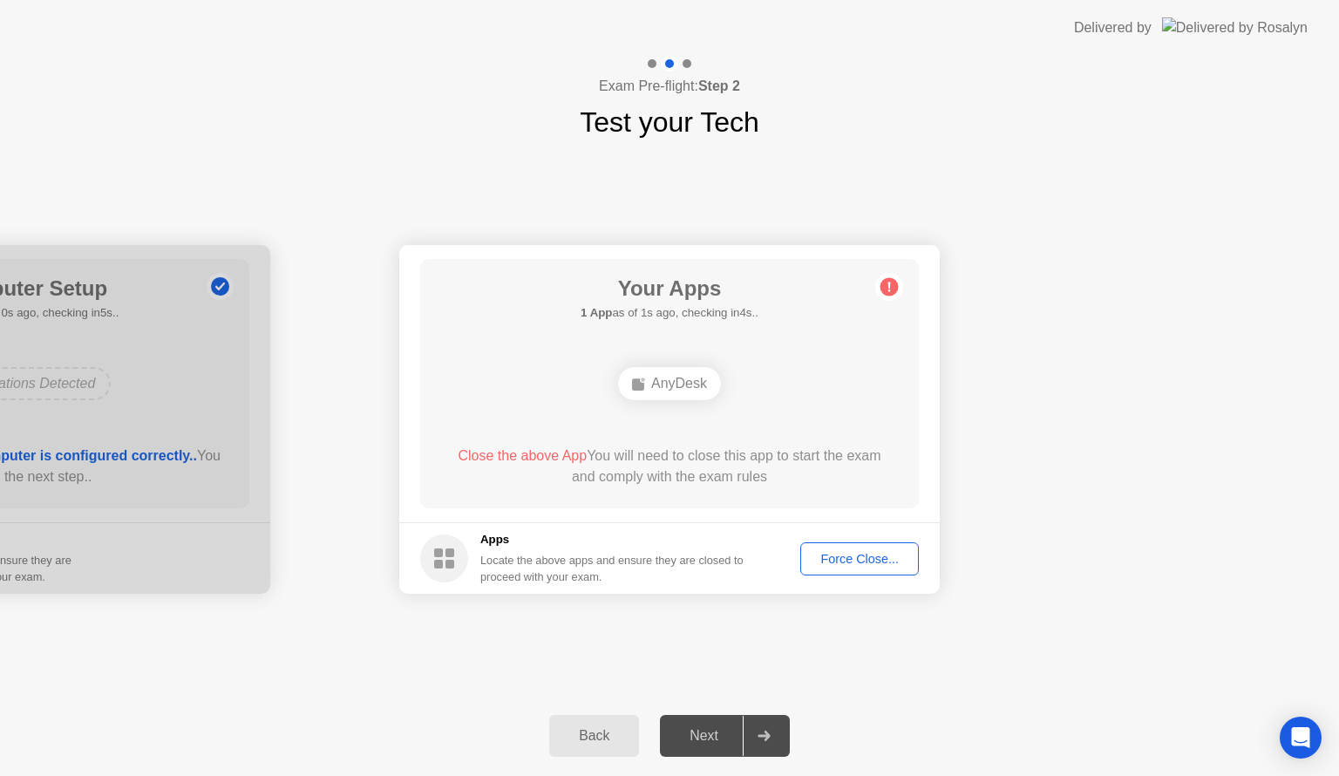
click at [833, 560] on div "Force Close..." at bounding box center [859, 559] width 106 height 14
